Goal: Task Accomplishment & Management: Use online tool/utility

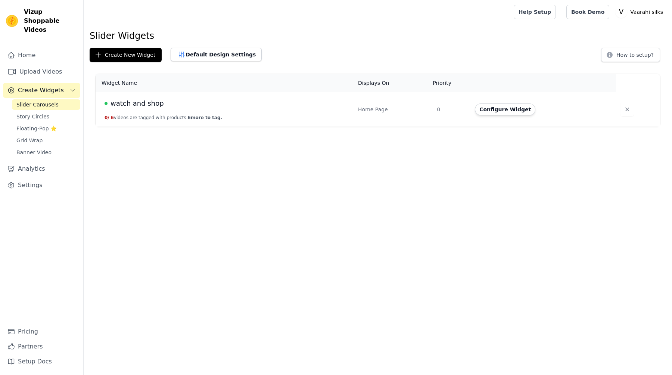
click at [197, 112] on td "watch and shop 0 / 6 videos are tagged with products. 6 more to tag." at bounding box center [225, 109] width 258 height 35
click at [514, 109] on button "Configure Widget" at bounding box center [505, 109] width 60 height 12
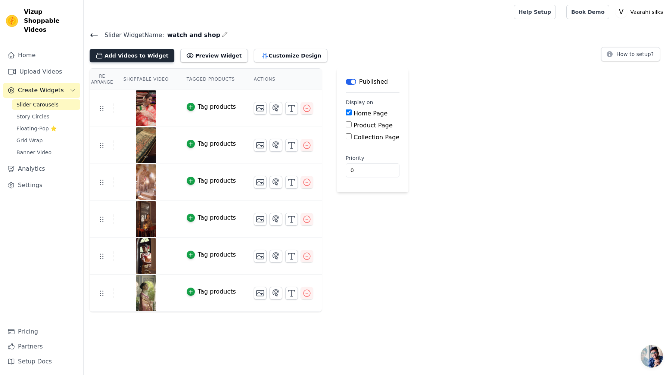
click at [149, 57] on button "Add Videos to Widget" at bounding box center [132, 55] width 85 height 13
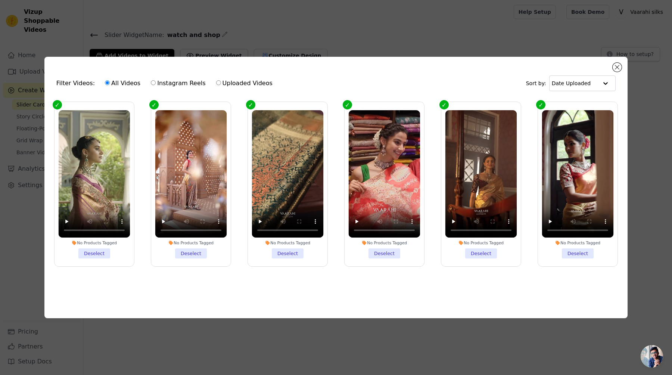
click at [250, 83] on label "Uploaded Videos" at bounding box center [244, 83] width 57 height 10
click at [221, 83] on input "Uploaded Videos" at bounding box center [218, 82] width 5 height 5
radio input "true"
click at [119, 79] on label "All Videos" at bounding box center [123, 83] width 36 height 10
click at [110, 80] on input "All Videos" at bounding box center [107, 82] width 5 height 5
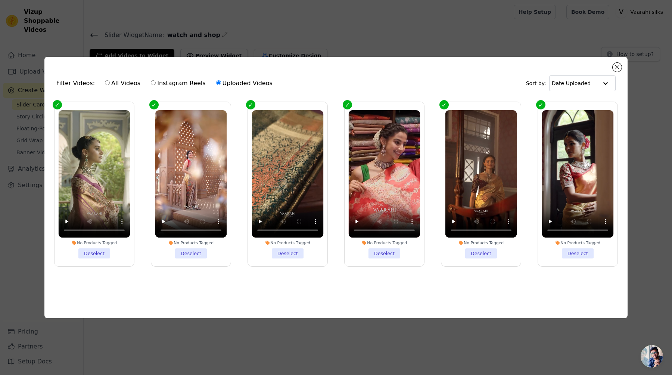
radio input "true"
click at [618, 64] on button "Close modal" at bounding box center [617, 67] width 9 height 9
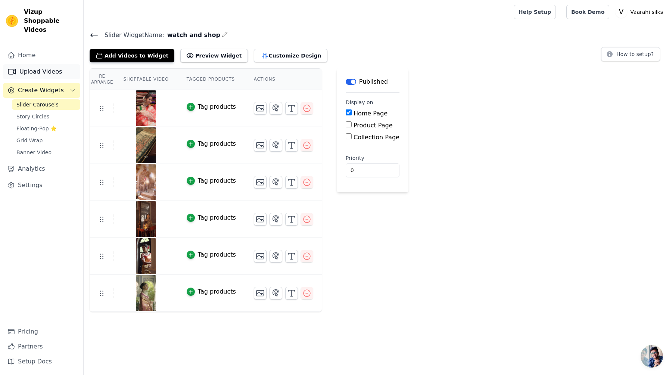
click at [43, 65] on link "Upload Videos" at bounding box center [41, 71] width 77 height 15
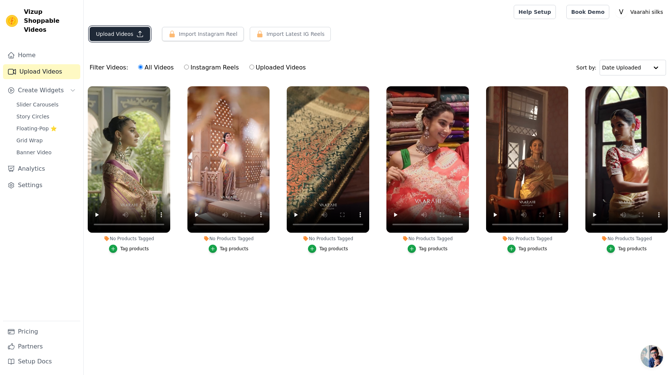
click at [117, 37] on button "Upload Videos" at bounding box center [120, 34] width 60 height 14
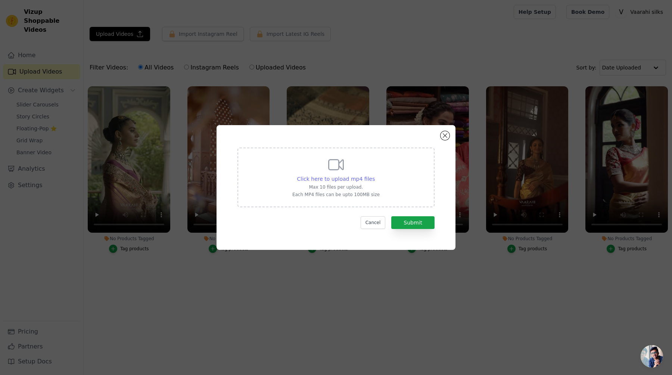
click at [341, 175] on div "Click here to upload mp4 files Max 10 files per upload. Each MP4 files can be u…" at bounding box center [335, 177] width 87 height 42
click at [374, 175] on input "Click here to upload mp4 files Max 10 files per upload. Each MP4 files can be u…" at bounding box center [374, 175] width 0 height 0
type input "C:\fakepath\Customer Review.mp4"
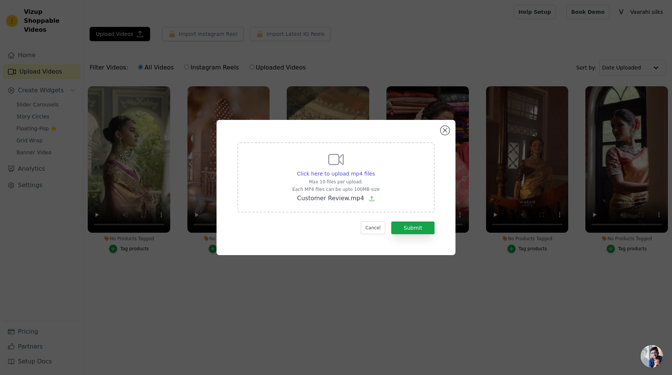
click at [304, 227] on div "Cancel Submit" at bounding box center [335, 227] width 197 height 13
click at [423, 228] on button "Submit" at bounding box center [412, 227] width 43 height 13
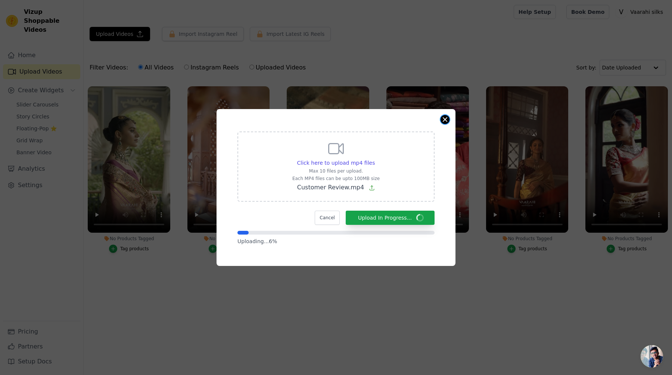
click at [443, 121] on button "Close modal" at bounding box center [445, 119] width 9 height 9
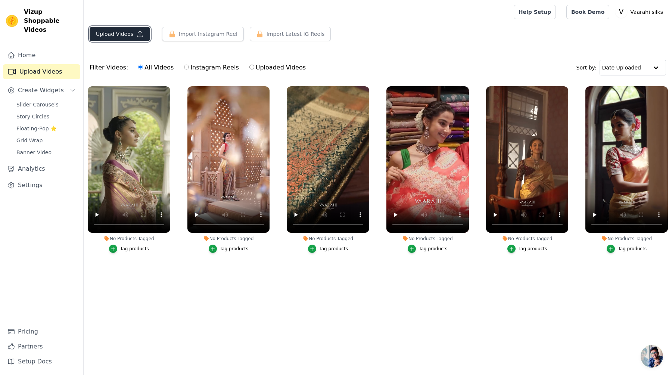
click at [136, 33] on icon "button" at bounding box center [139, 33] width 7 height 7
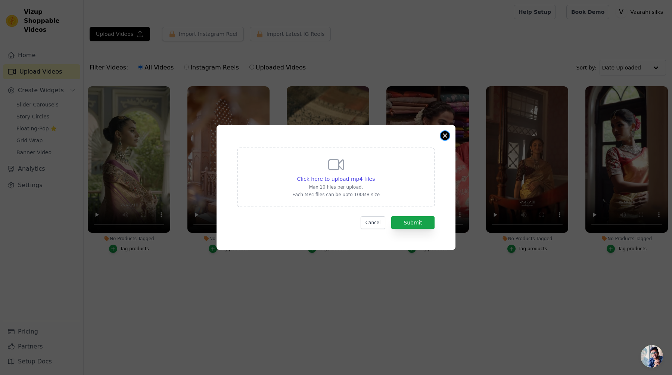
click at [448, 135] on button "Close modal" at bounding box center [445, 135] width 9 height 9
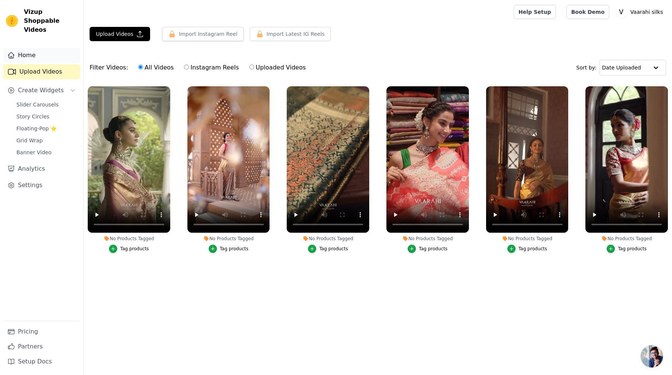
click at [52, 50] on link "Home" at bounding box center [41, 55] width 77 height 15
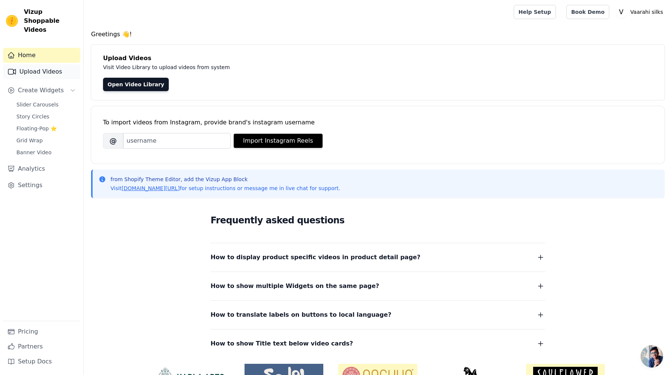
click at [44, 64] on link "Upload Videos" at bounding box center [41, 71] width 77 height 15
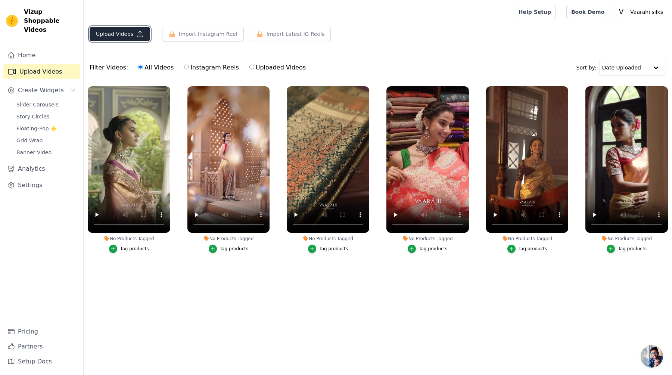
click at [137, 37] on icon "button" at bounding box center [140, 34] width 6 height 6
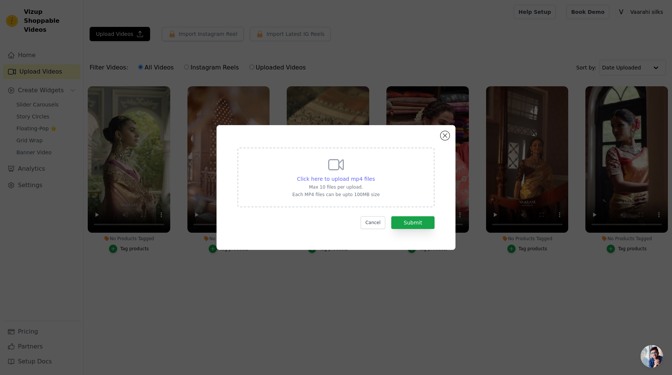
click at [335, 180] on span "Click here to upload mp4 files" at bounding box center [336, 179] width 78 height 6
click at [374, 175] on input "Click here to upload mp4 files Max 10 files per upload. Each MP4 files can be u…" at bounding box center [374, 175] width 0 height 0
type input "C:\fakepath\Customer Review.mp4"
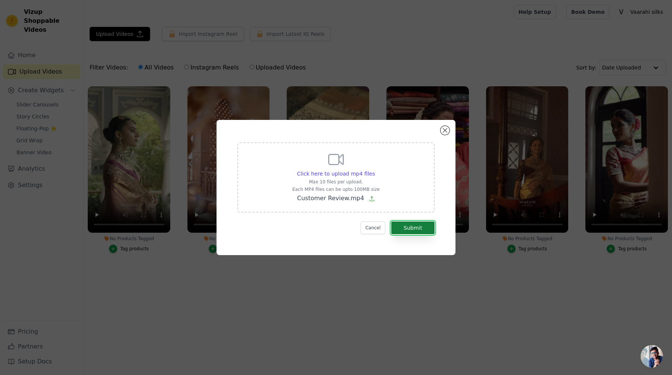
click at [404, 223] on button "Submit" at bounding box center [412, 227] width 43 height 13
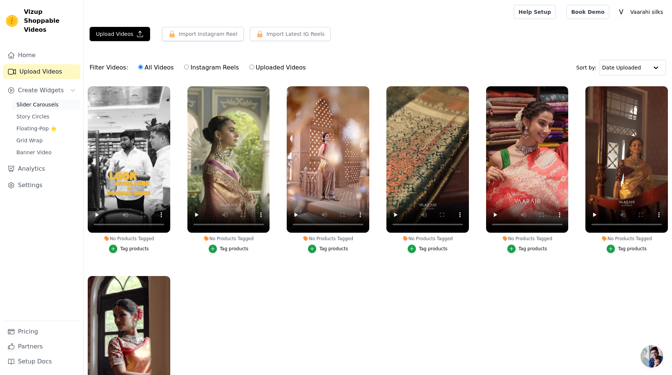
click at [45, 101] on span "Slider Carousels" at bounding box center [37, 104] width 42 height 7
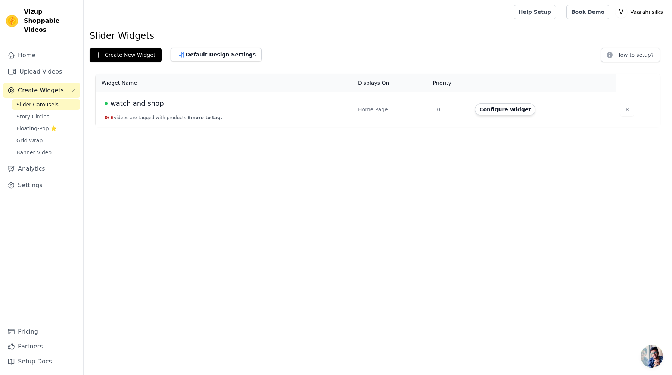
click at [164, 114] on td "watch and shop 0 / 6 videos are tagged with products. 6 more to tag." at bounding box center [225, 109] width 258 height 35
click at [518, 103] on td "Configure Widget" at bounding box center [543, 109] width 146 height 35
click at [515, 106] on button "Configure Widget" at bounding box center [505, 109] width 60 height 12
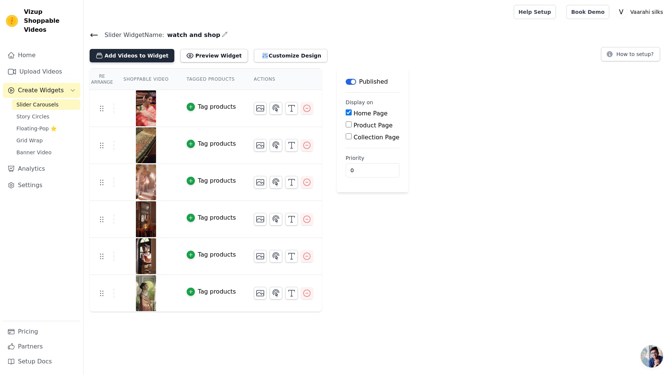
click at [150, 54] on button "Add Videos to Widget" at bounding box center [132, 55] width 85 height 13
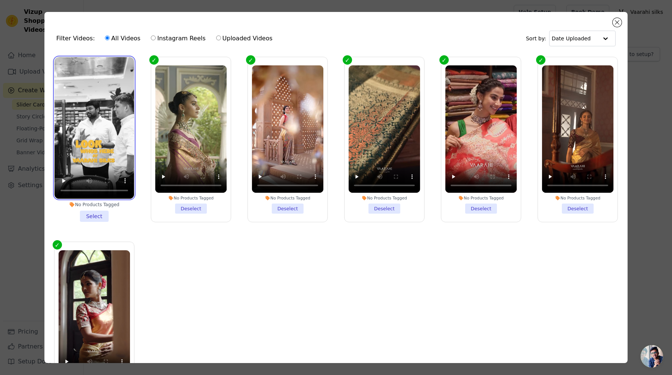
click at [59, 109] on video at bounding box center [95, 127] width 80 height 141
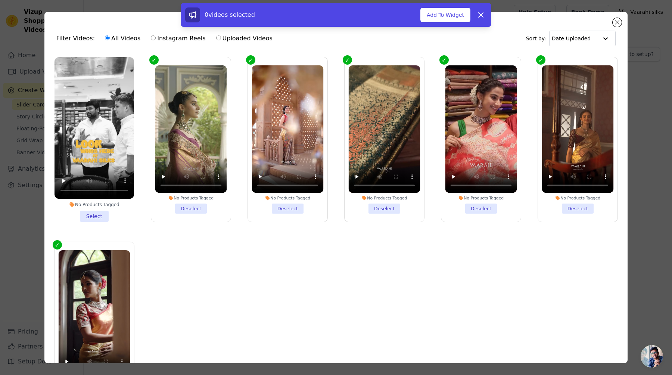
click at [89, 212] on li "No Products Tagged Select" at bounding box center [95, 139] width 80 height 165
click at [0, 0] on input "No Products Tagged Select" at bounding box center [0, 0] width 0 height 0
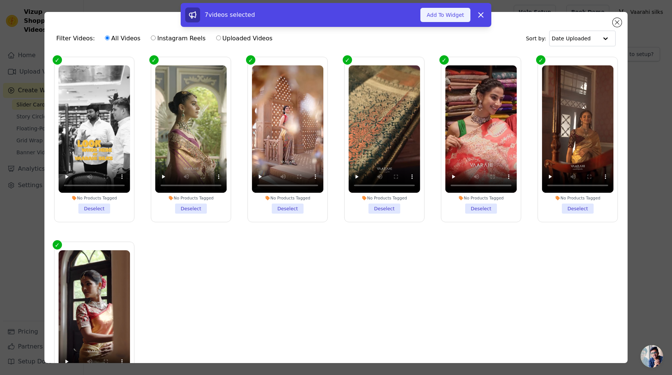
click at [451, 13] on button "Add To Widget" at bounding box center [445, 15] width 50 height 14
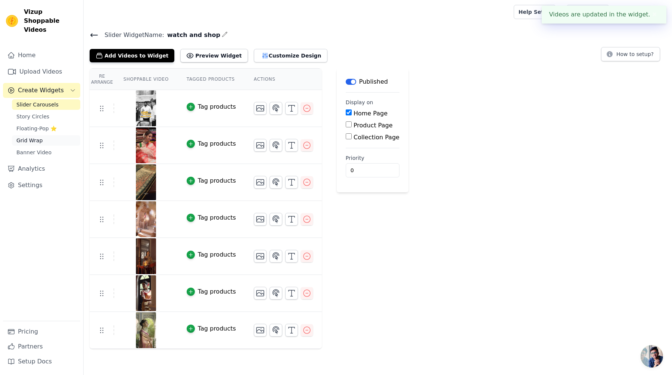
click at [41, 135] on link "Grid Wrap" at bounding box center [46, 140] width 68 height 10
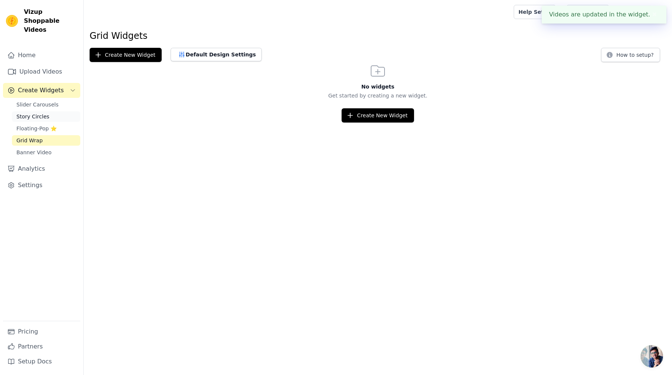
click at [46, 113] on span "Story Circles" at bounding box center [32, 116] width 33 height 7
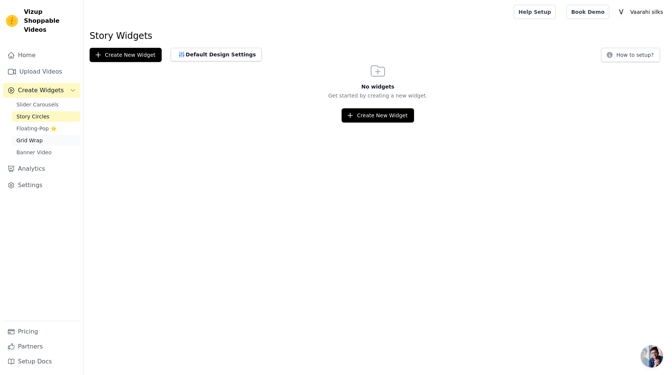
click at [46, 135] on link "Grid Wrap" at bounding box center [46, 140] width 68 height 10
click at [46, 149] on span "Banner Video" at bounding box center [33, 152] width 35 height 7
click at [33, 111] on link "Story Circles" at bounding box center [46, 116] width 68 height 10
click at [30, 125] on span "Floating-Pop ⭐" at bounding box center [36, 128] width 40 height 7
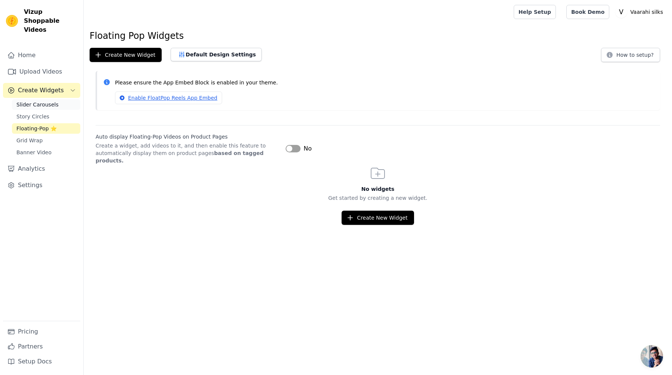
click at [44, 101] on span "Slider Carousels" at bounding box center [37, 104] width 42 height 7
